Goal: Find specific page/section: Find specific page/section

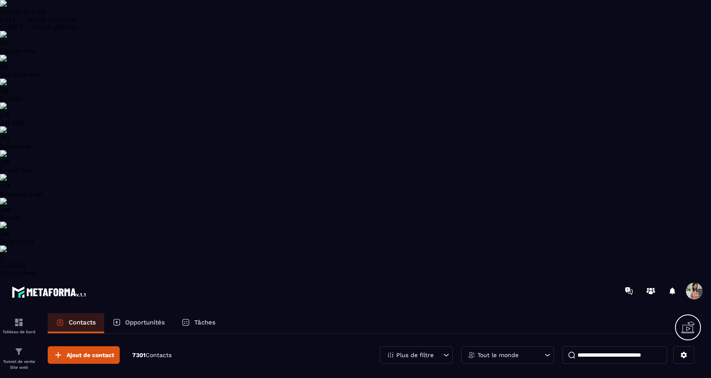
select select "******"
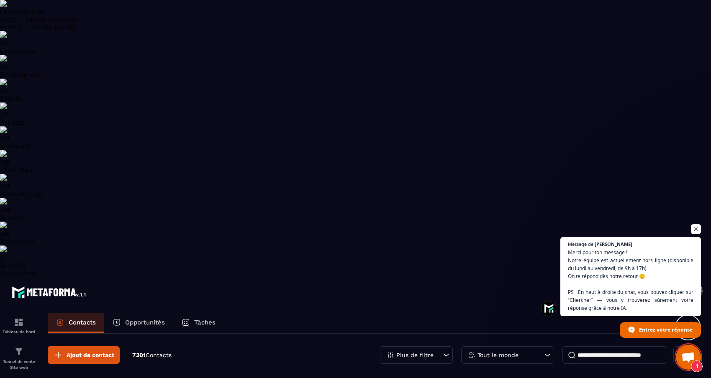
scroll to position [2141, 0]
click at [508, 346] on div "Tout le monde" at bounding box center [507, 355] width 93 height 18
click at [410, 352] on p "Plus de filtre" at bounding box center [414, 355] width 37 height 6
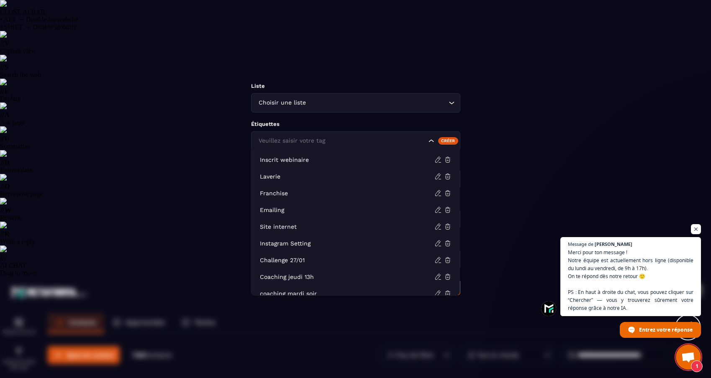
click at [406, 143] on input "Search for option" at bounding box center [341, 140] width 170 height 9
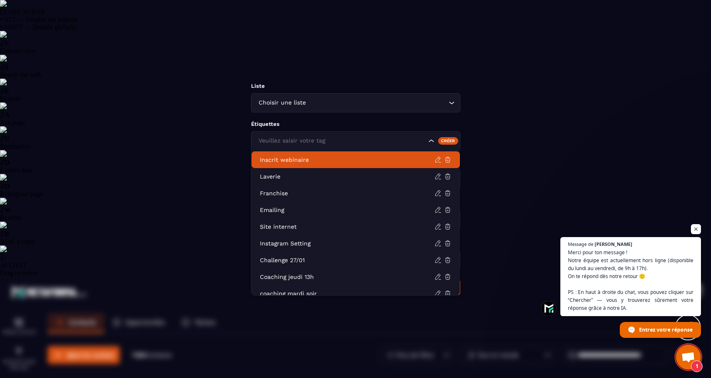
click at [399, 159] on p "Inscrit webinaire" at bounding box center [347, 160] width 174 height 8
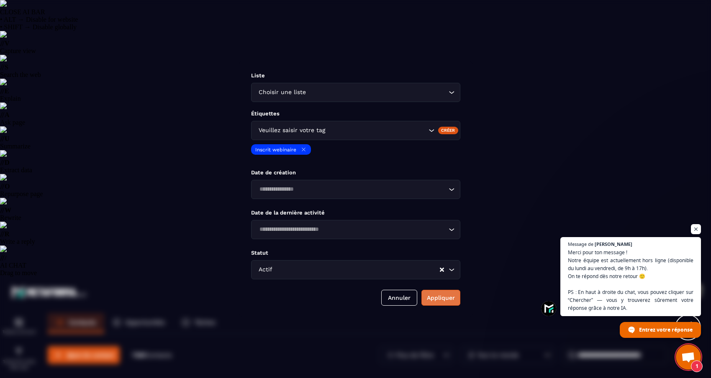
click at [455, 298] on button "Appliquer" at bounding box center [440, 298] width 39 height 16
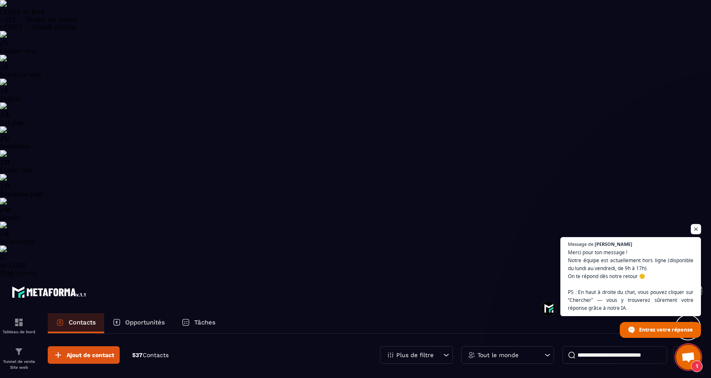
click at [692, 225] on span "Ouvrir le chat" at bounding box center [696, 229] width 10 height 10
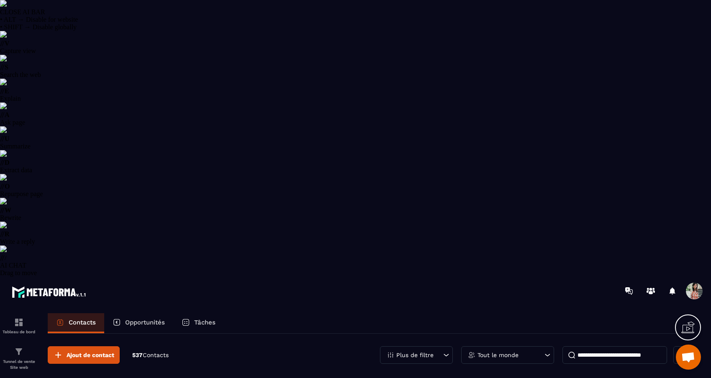
click at [7, 7] on img at bounding box center [3, 3] width 7 height 7
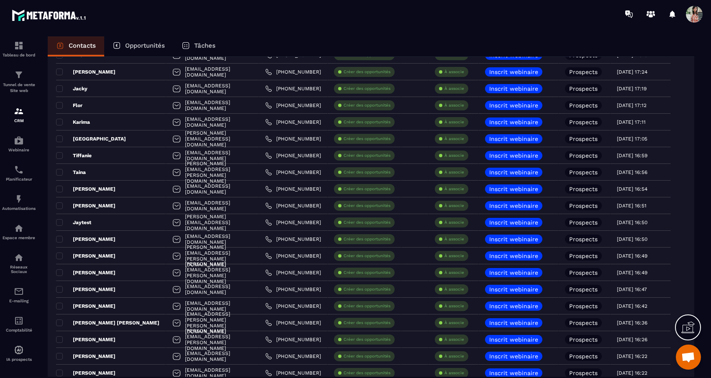
scroll to position [351, 0]
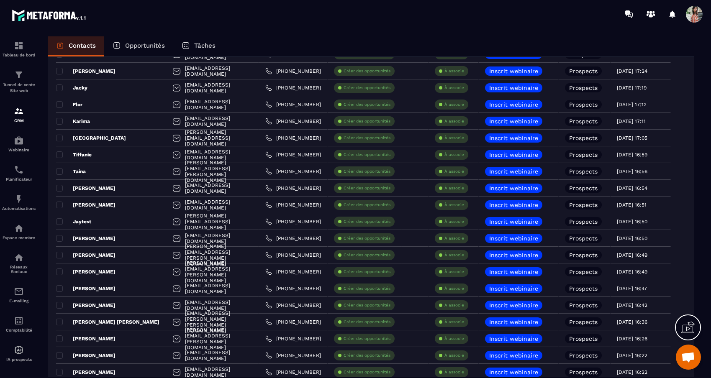
click at [232, 297] on div "[EMAIL_ADDRESS][DOMAIN_NAME]" at bounding box center [212, 288] width 93 height 17
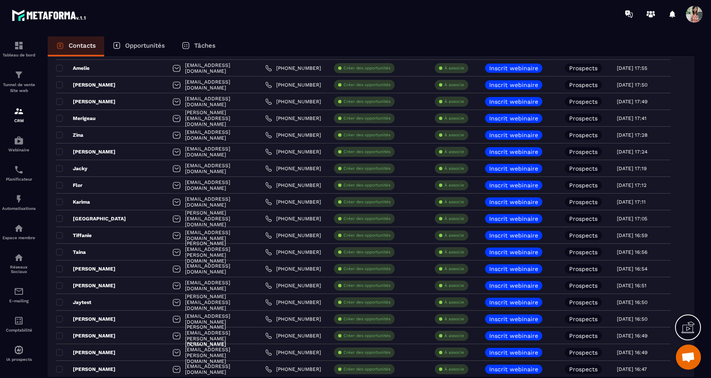
scroll to position [0, 0]
